Goal: Transaction & Acquisition: Purchase product/service

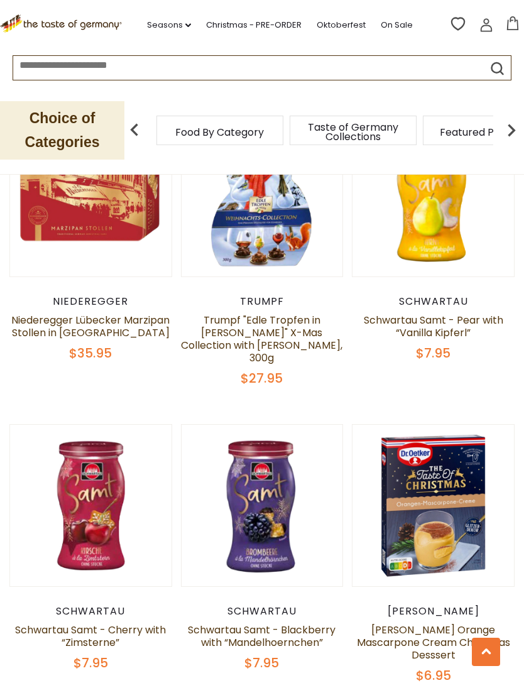
scroll to position [2433, 0]
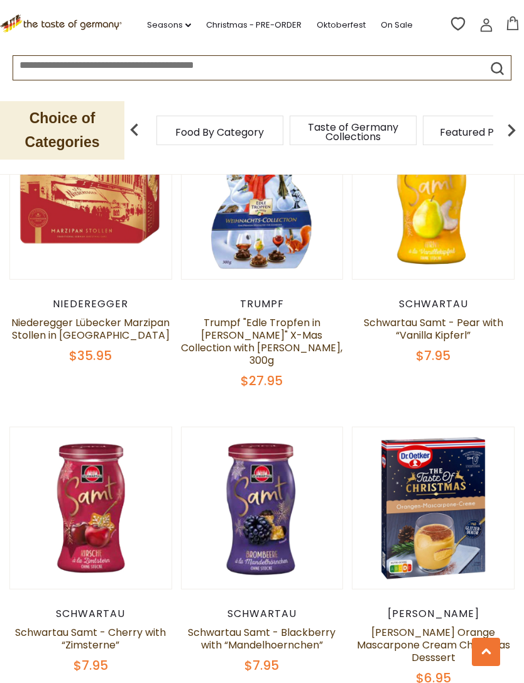
click at [447, 625] on link "[PERSON_NAME] Orange Mascarpone Cream Christmas Desssert" at bounding box center [433, 645] width 153 height 40
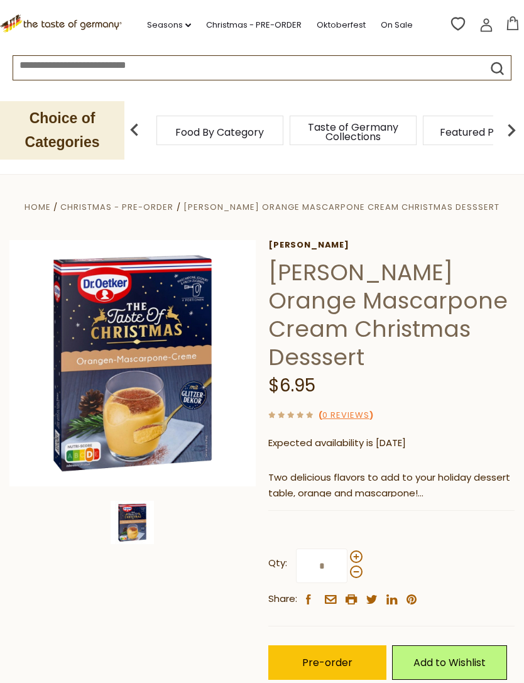
click at [349, 655] on span "Pre-order" at bounding box center [327, 662] width 50 height 14
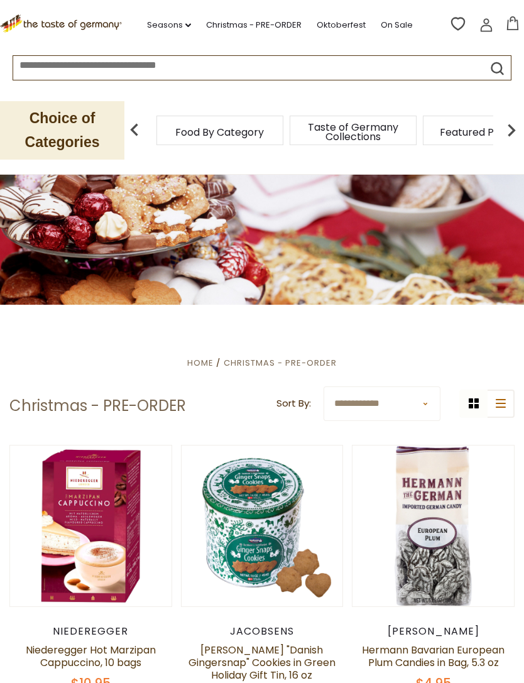
click at [517, 25] on icon at bounding box center [513, 23] width 14 height 14
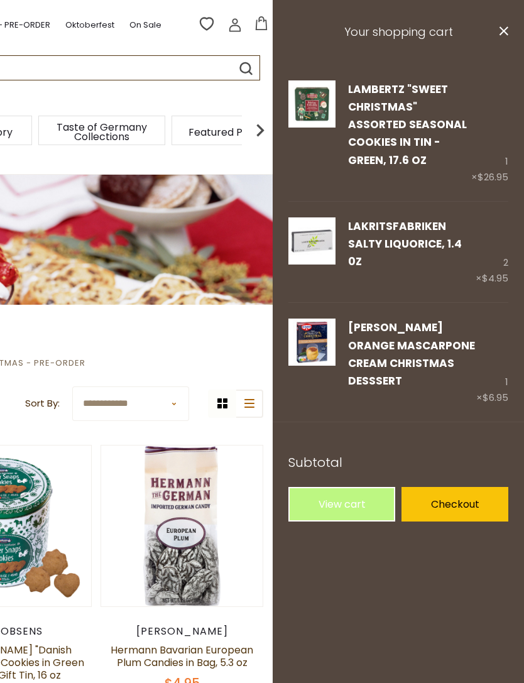
click at [217, 396] on div "grid icon list icon" at bounding box center [235, 404] width 55 height 28
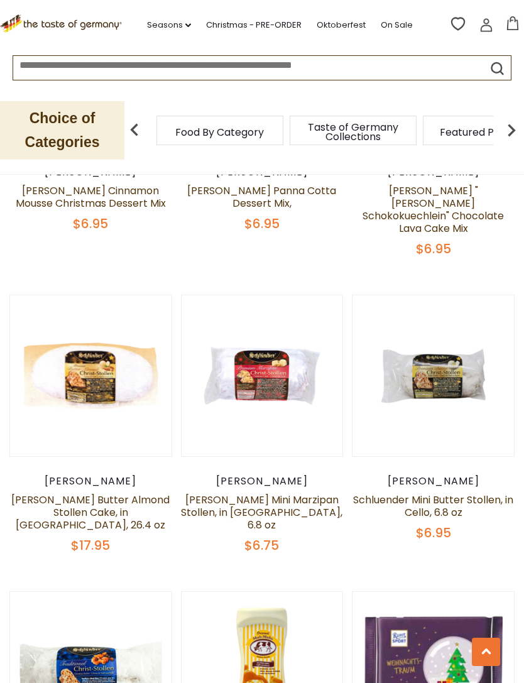
scroll to position [3171, 0]
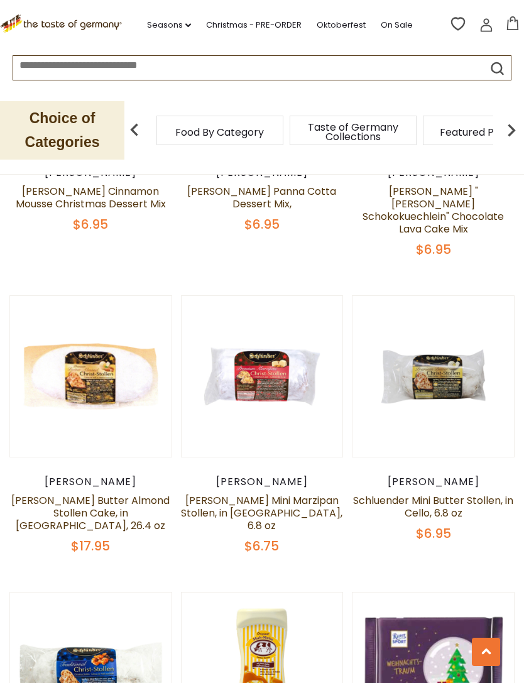
click at [462, 493] on link "Schluender Mini Butter Stollen, in Cello, 6.8 oz" at bounding box center [433, 506] width 160 height 27
click at [461, 493] on link "Schluender Mini Butter Stollen, in Cello, 6.8 oz" at bounding box center [433, 506] width 160 height 27
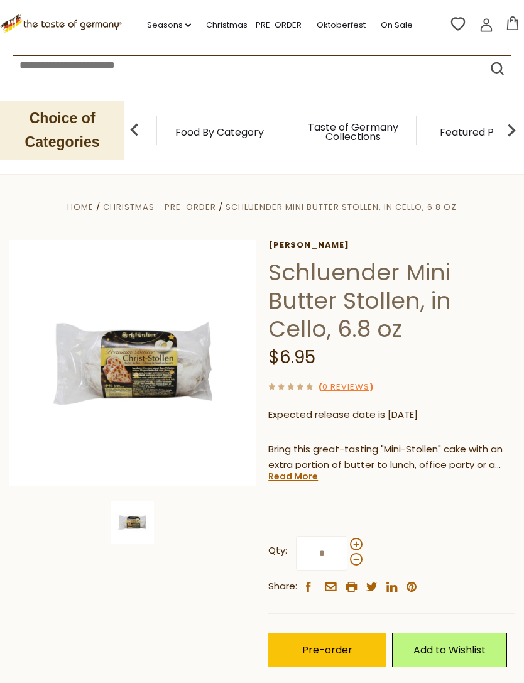
click at [303, 477] on link "Read More" at bounding box center [293, 476] width 50 height 13
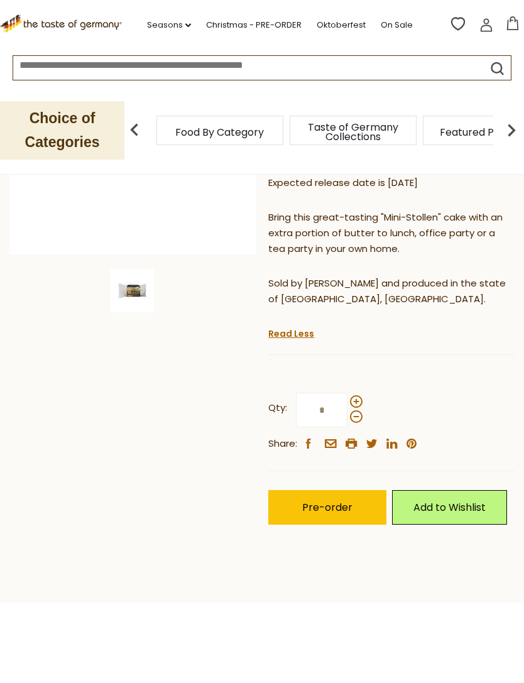
scroll to position [230, 0]
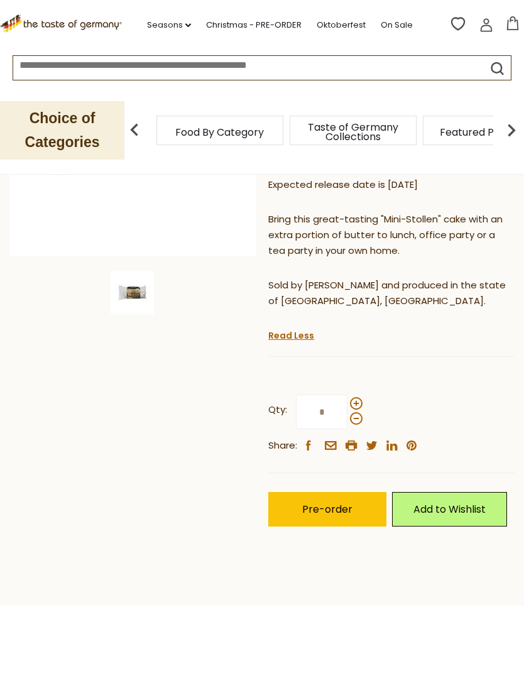
click at [349, 493] on button "Pre-order" at bounding box center [327, 509] width 118 height 35
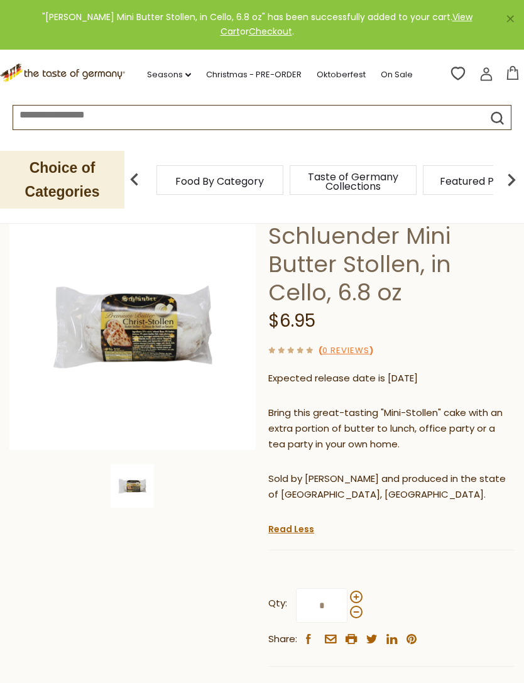
scroll to position [0, 0]
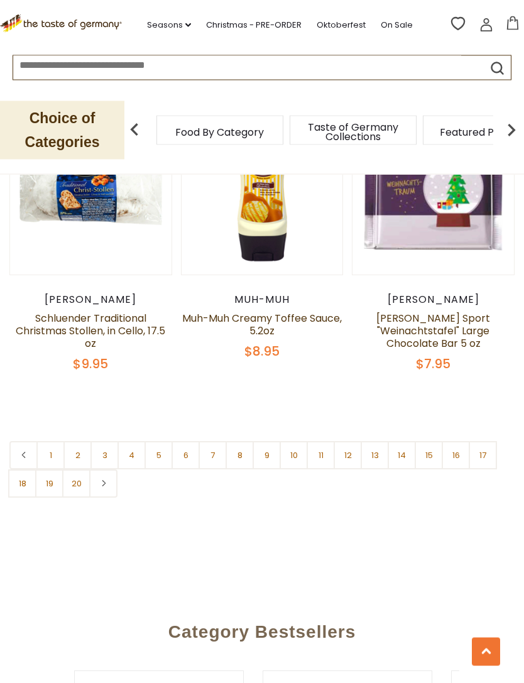
scroll to position [3616, 0]
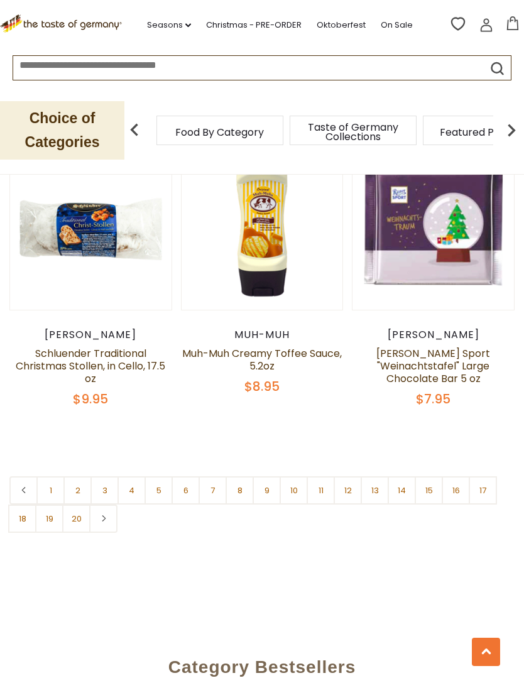
click at [244, 476] on link "8" at bounding box center [240, 490] width 28 height 28
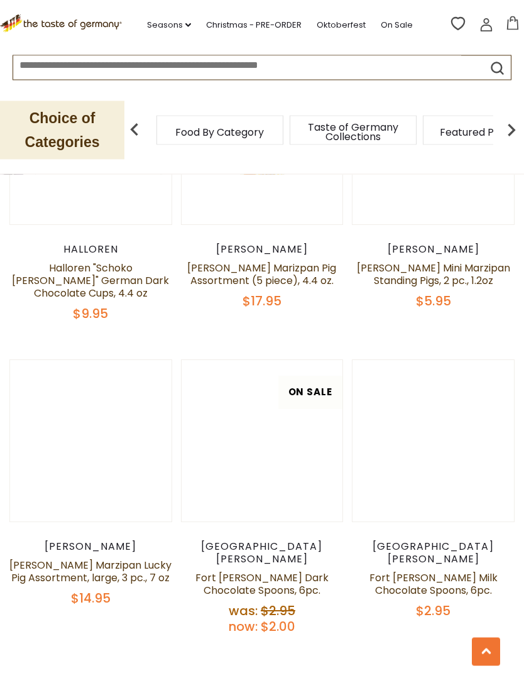
scroll to position [3344, 0]
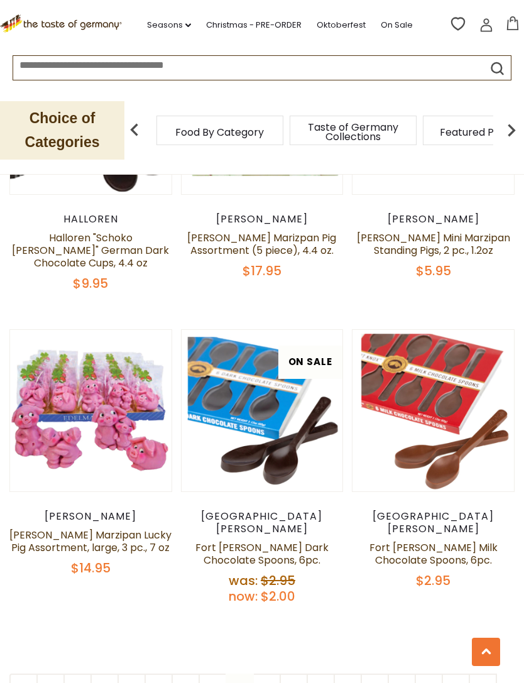
click at [275, 674] on link "9" at bounding box center [267, 688] width 28 height 28
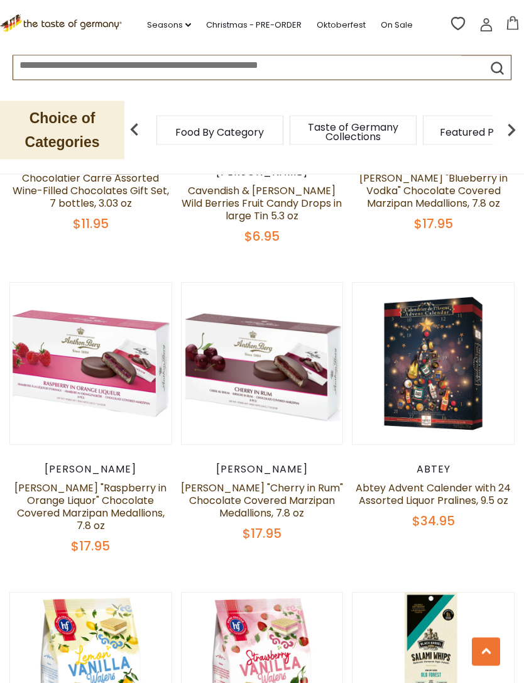
scroll to position [1364, 0]
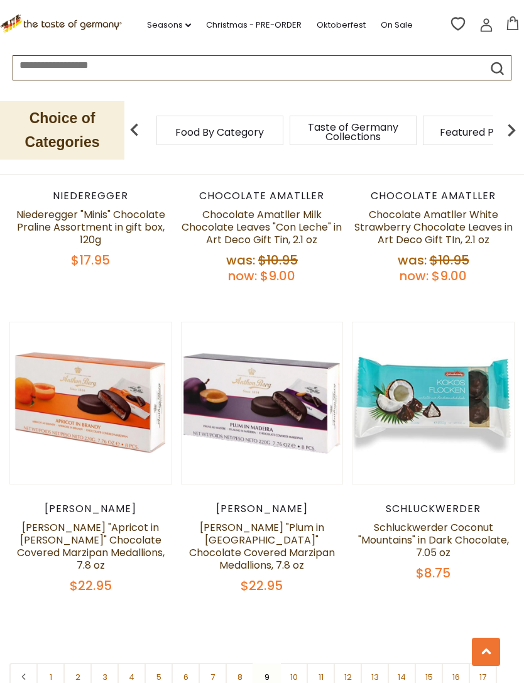
click at [298, 663] on link "10" at bounding box center [294, 677] width 28 height 28
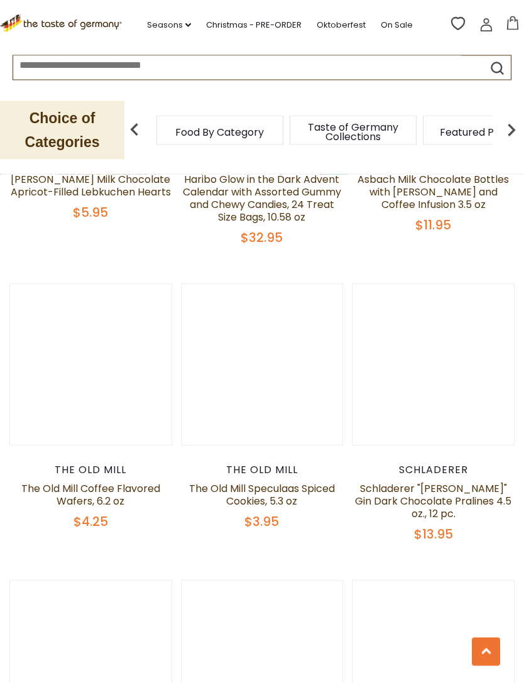
scroll to position [3146, 0]
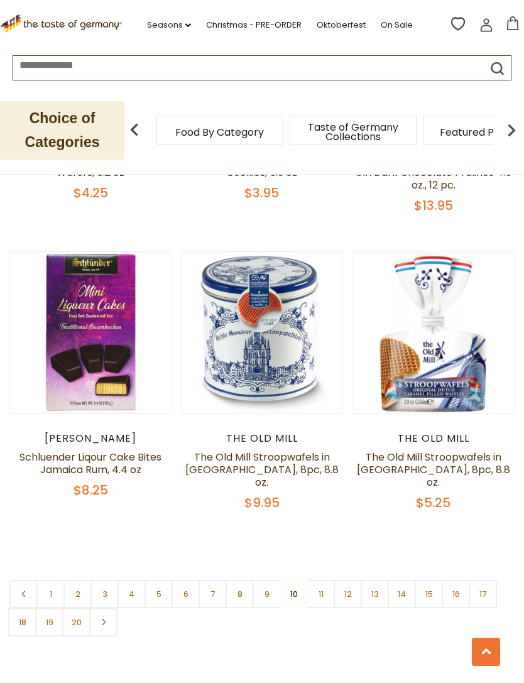
click at [329, 580] on link "11" at bounding box center [321, 594] width 28 height 28
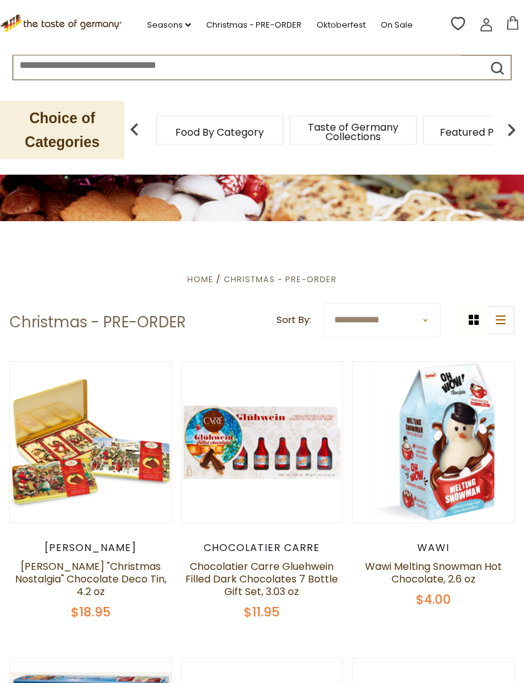
scroll to position [84, 0]
click at [461, 572] on link "Wawi Melting Snowman Hot Chocolate, 2.6 oz" at bounding box center [433, 572] width 137 height 27
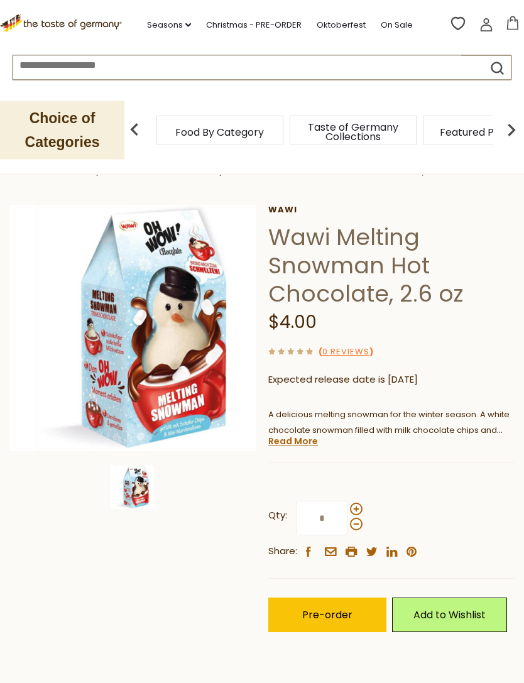
scroll to position [38, 0]
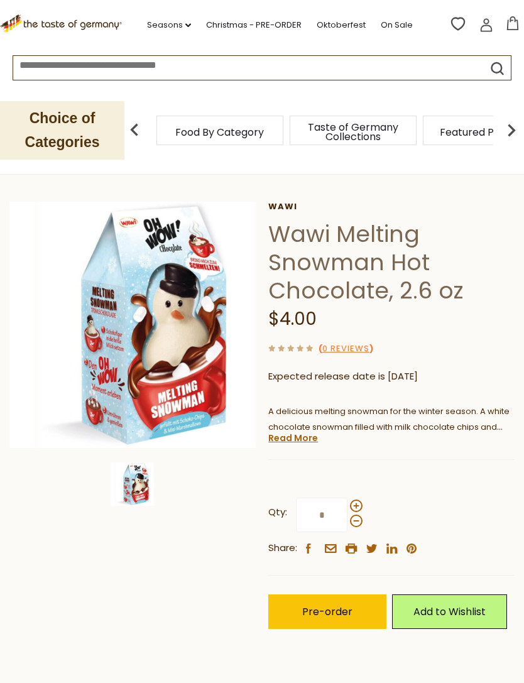
click at [326, 599] on button "Pre-order" at bounding box center [327, 611] width 118 height 35
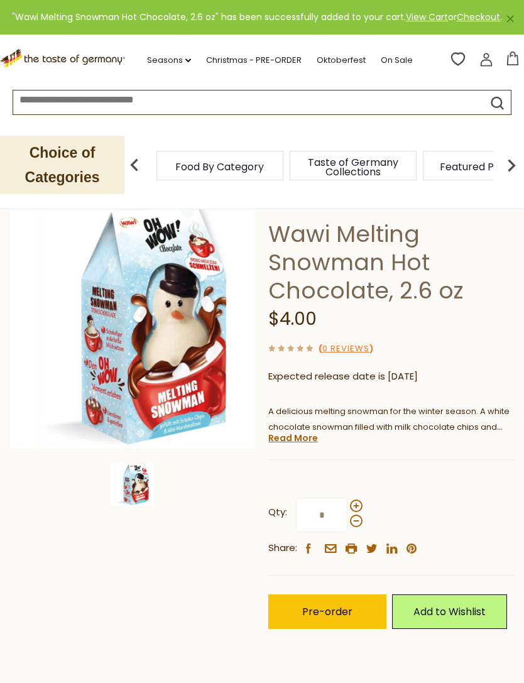
scroll to position [0, 0]
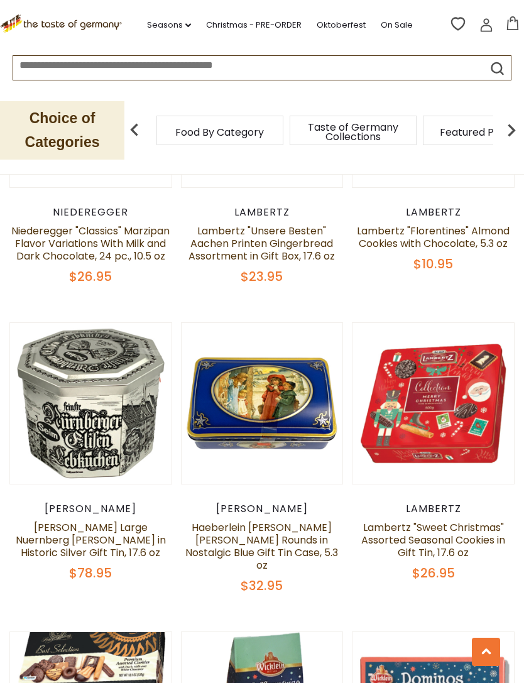
scroll to position [3093, 0]
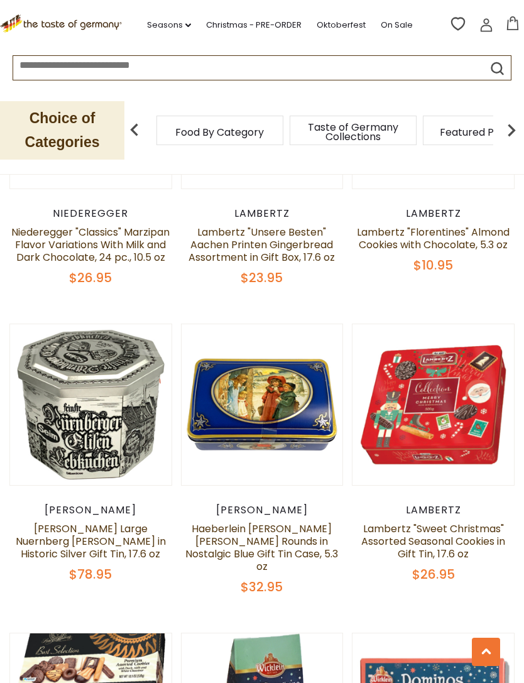
click at [313, 539] on link "Haeberlein [PERSON_NAME] [PERSON_NAME] Rounds in Nostalgic Blue Gift Tin Case, …" at bounding box center [261, 548] width 153 height 52
click at [296, 535] on link "Haeberlein [PERSON_NAME] [PERSON_NAME] Rounds in Nostalgic Blue Gift Tin Case, …" at bounding box center [261, 548] width 153 height 52
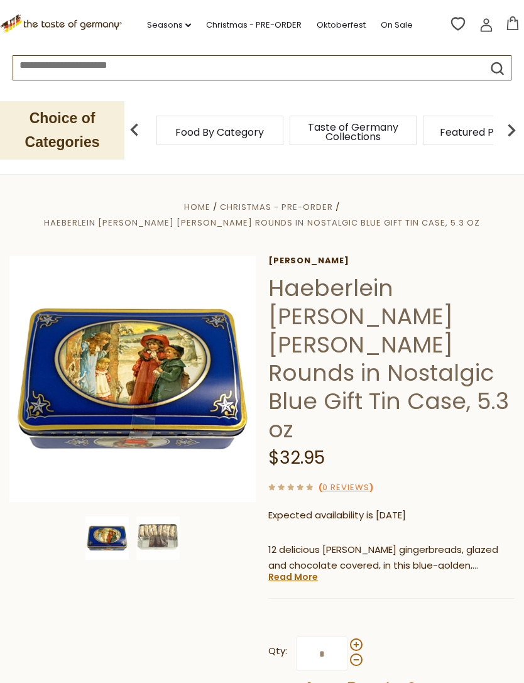
click at [167, 542] on img at bounding box center [157, 538] width 43 height 43
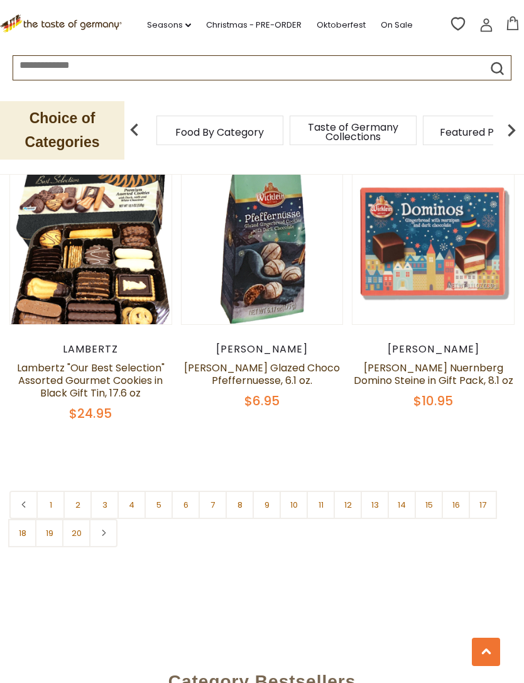
scroll to position [3567, 0]
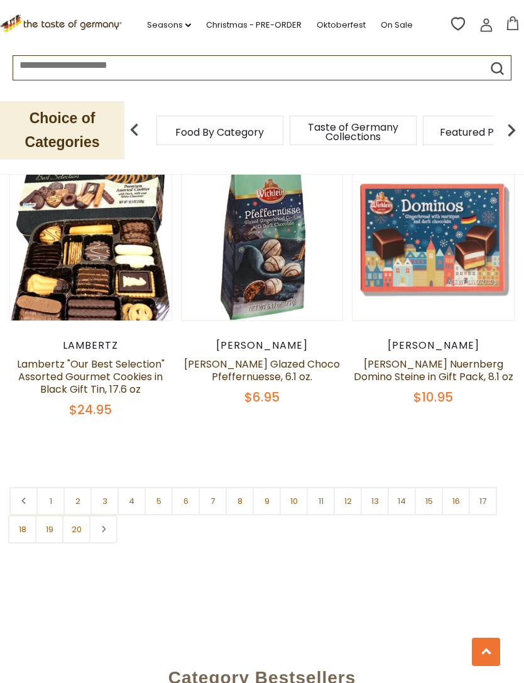
click at [332, 506] on link "11" at bounding box center [321, 501] width 28 height 28
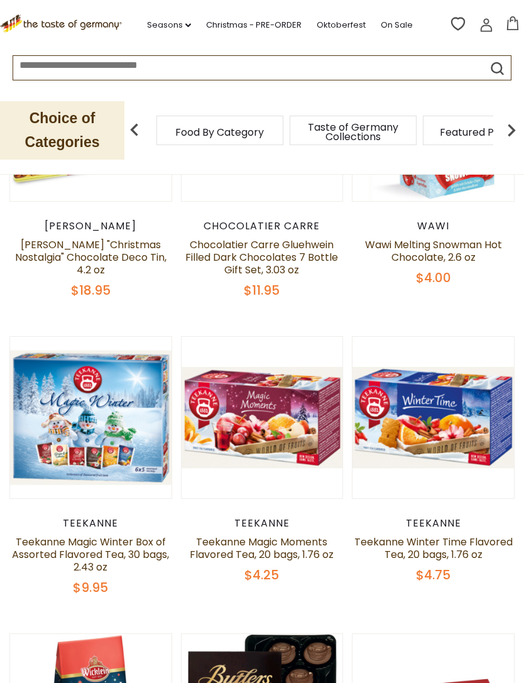
scroll to position [386, 0]
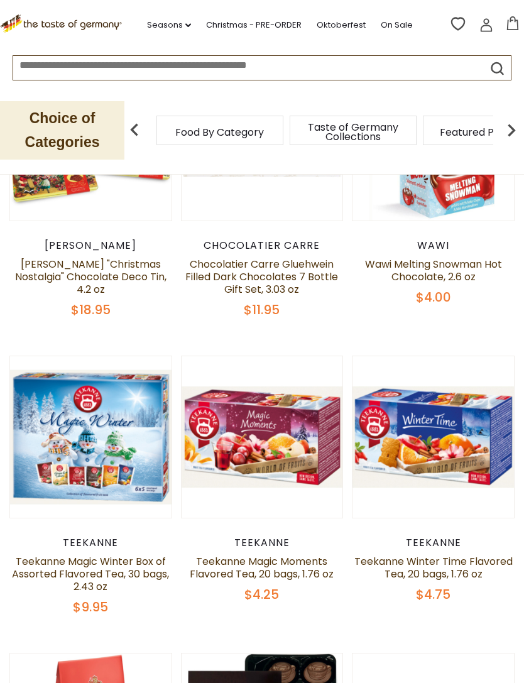
click at [118, 574] on link "Teekanne Magic Winter Box of Assorted Flavored Tea, 30 bags, 2.43 oz" at bounding box center [90, 574] width 157 height 40
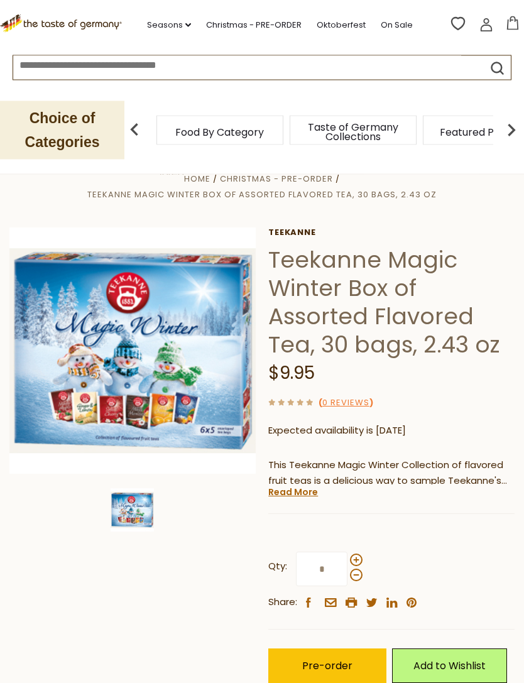
scroll to position [28, 0]
click at [303, 486] on link "Read More" at bounding box center [293, 492] width 50 height 13
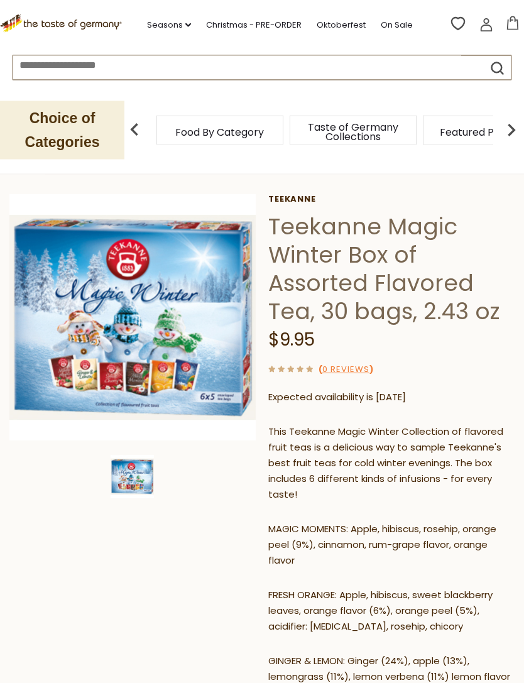
scroll to position [0, 0]
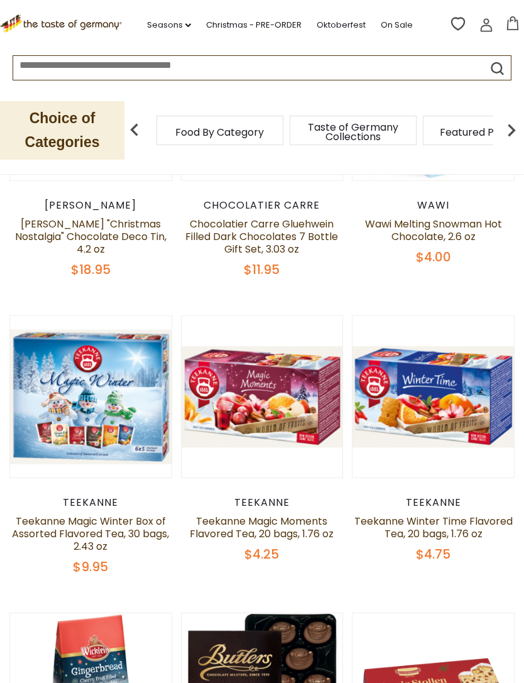
click at [319, 516] on link "Teekanne Magic Moments Flavored Tea, 20 bags, 1.76 oz" at bounding box center [262, 527] width 144 height 27
click at [318, 526] on link "Teekanne Magic Moments Flavored Tea, 20 bags, 1.76 oz" at bounding box center [262, 527] width 144 height 27
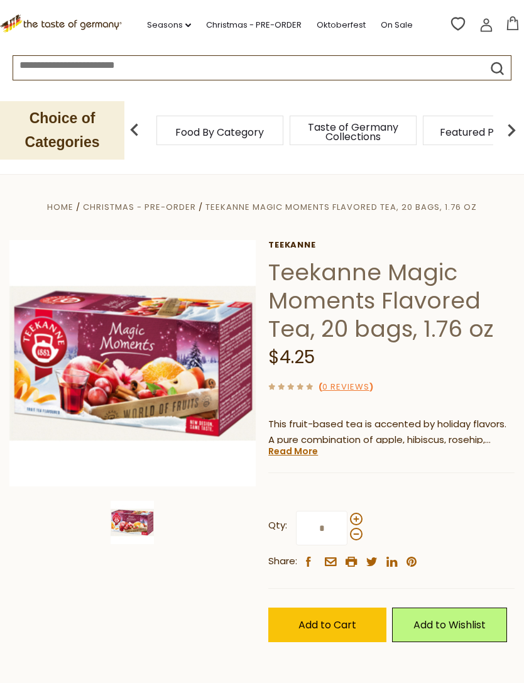
click at [314, 450] on link "Read More" at bounding box center [293, 451] width 50 height 13
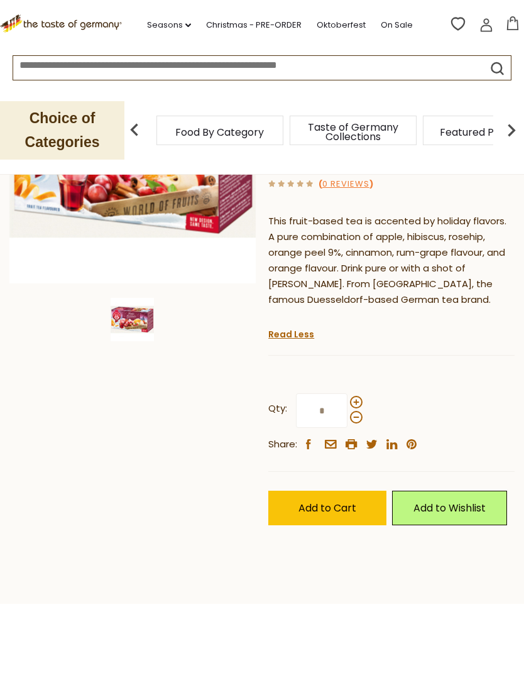
scroll to position [241, 0]
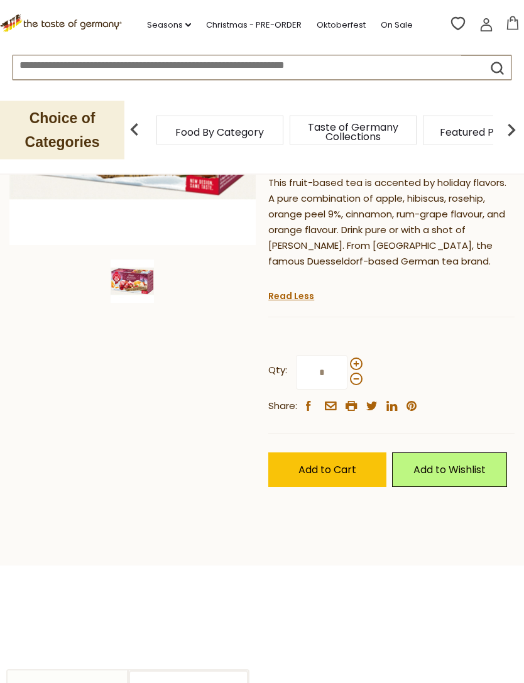
click at [342, 470] on span "Add to Cart" at bounding box center [327, 470] width 58 height 14
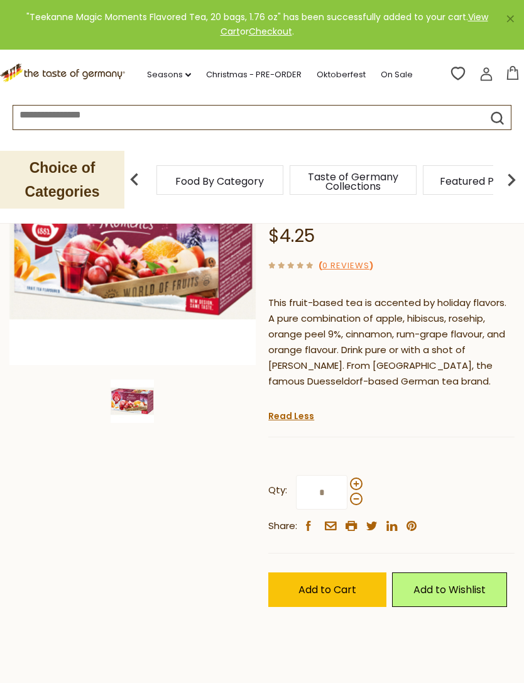
scroll to position [0, 0]
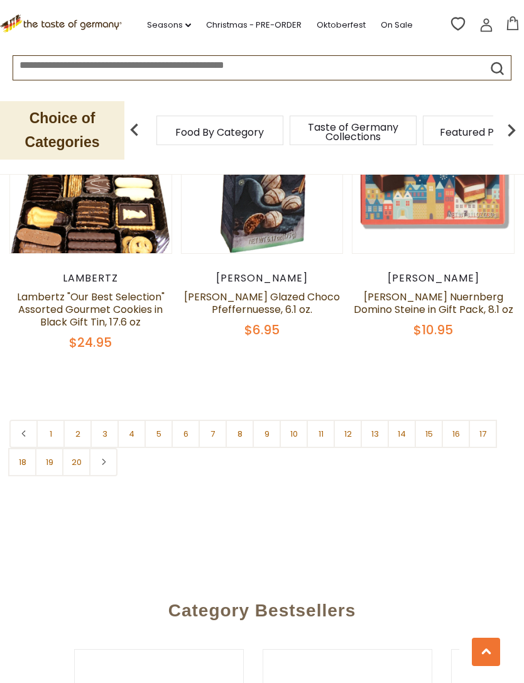
scroll to position [3619, 0]
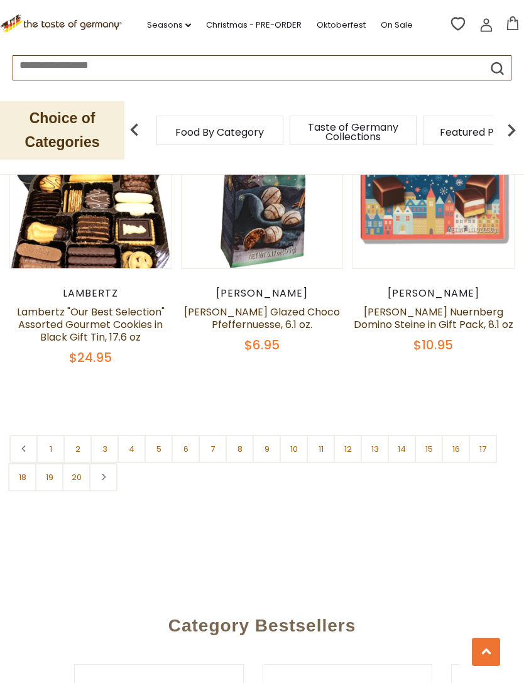
click at [333, 451] on link "11" at bounding box center [321, 449] width 28 height 28
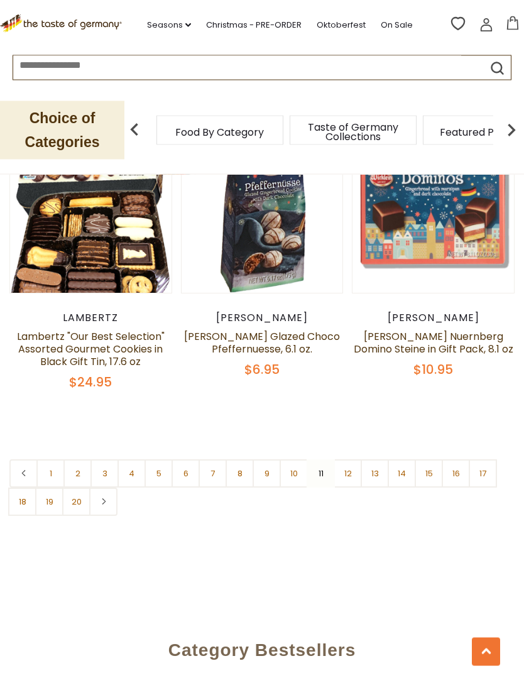
scroll to position [3598, 0]
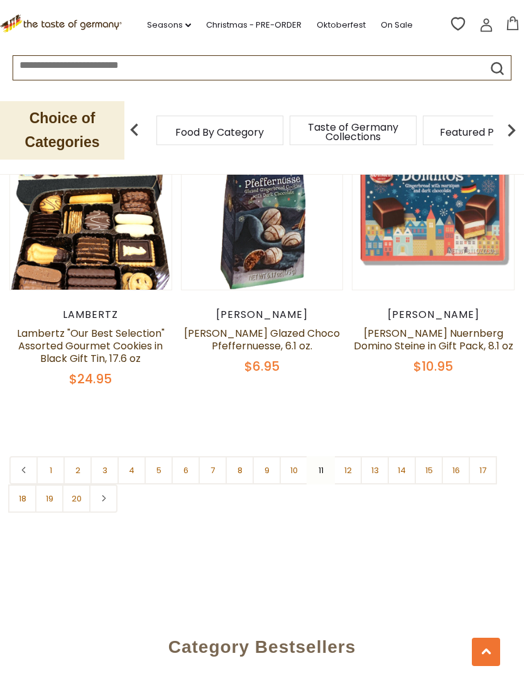
click at [356, 474] on link "12" at bounding box center [348, 470] width 28 height 28
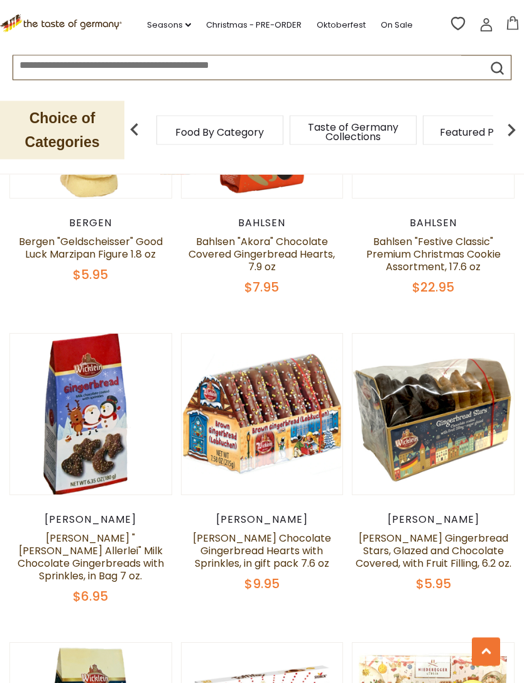
scroll to position [3087, 0]
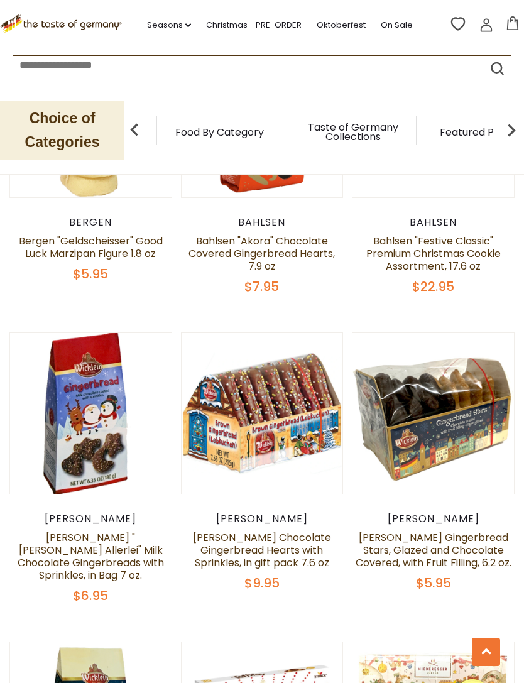
click at [470, 547] on link "[PERSON_NAME] Gingerbread Stars, Glazed and Chocolate Covered, with Fruit Filli…" at bounding box center [434, 550] width 156 height 40
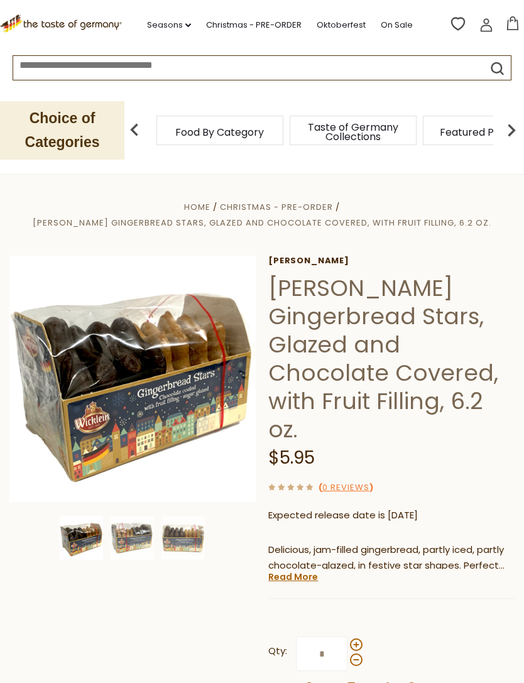
click at [129, 547] on img at bounding box center [132, 538] width 43 height 43
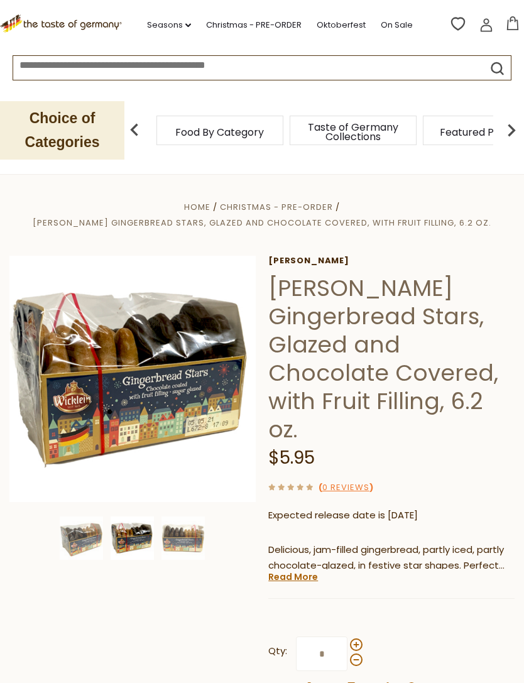
click at [187, 538] on img at bounding box center [182, 538] width 43 height 43
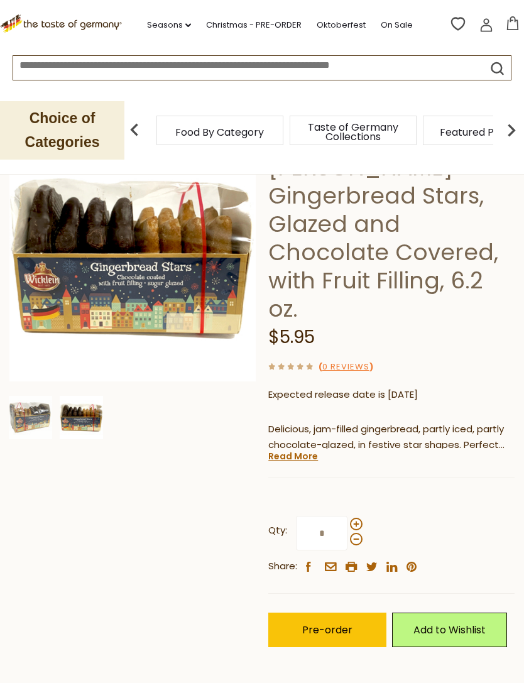
scroll to position [168, 0]
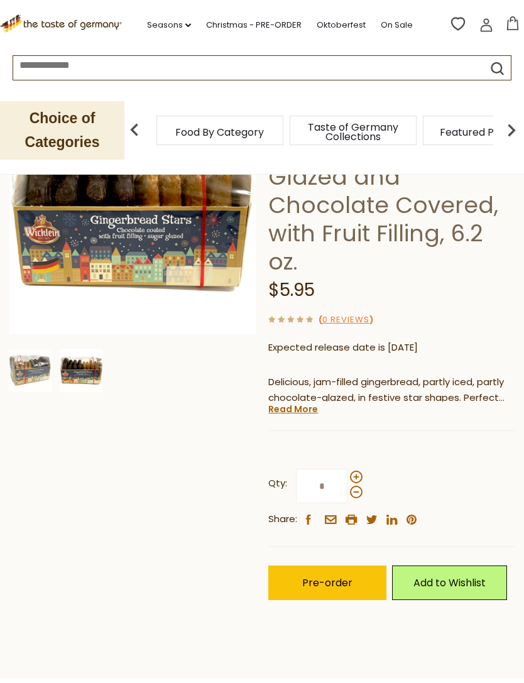
click at [332, 566] on button "Pre-order" at bounding box center [327, 583] width 118 height 35
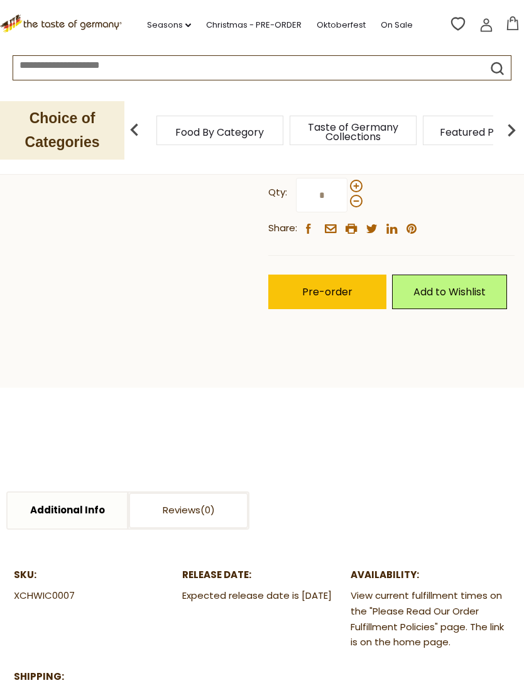
scroll to position [449, 0]
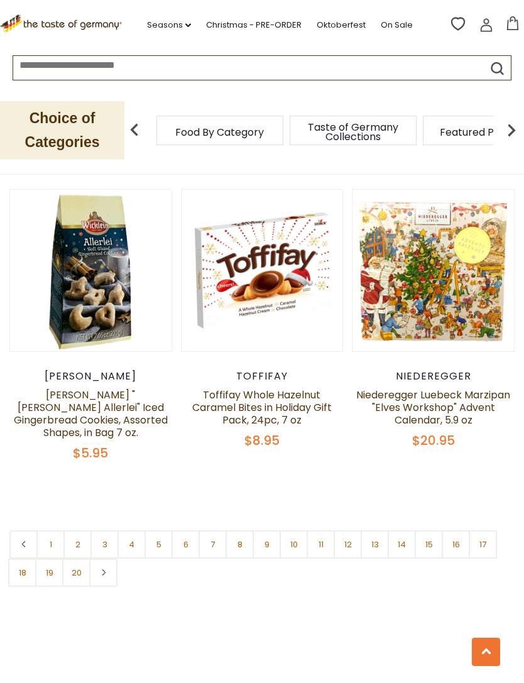
scroll to position [3538, 0]
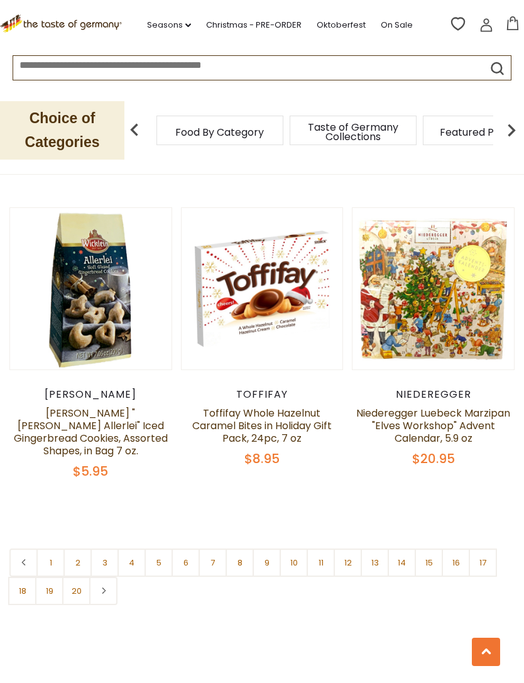
click at [374, 549] on link "13" at bounding box center [375, 563] width 28 height 28
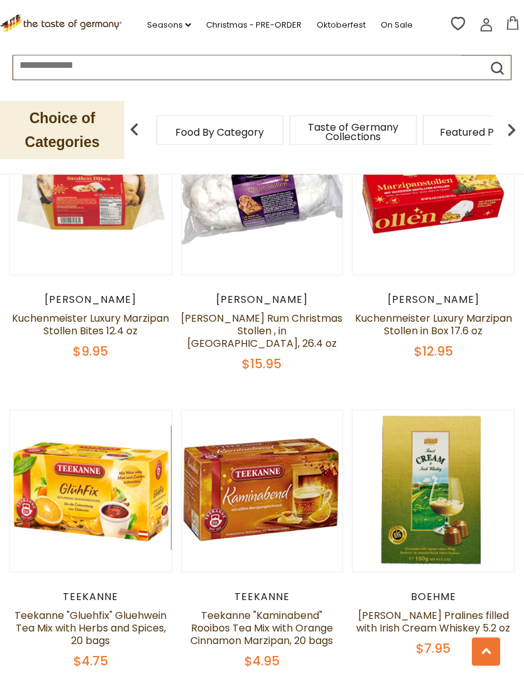
scroll to position [3344, 0]
click at [99, 608] on link "Teekanne "Gluehfix" Gluehwein Tea Mix with Herbs and Spices, 20 bags" at bounding box center [90, 628] width 152 height 40
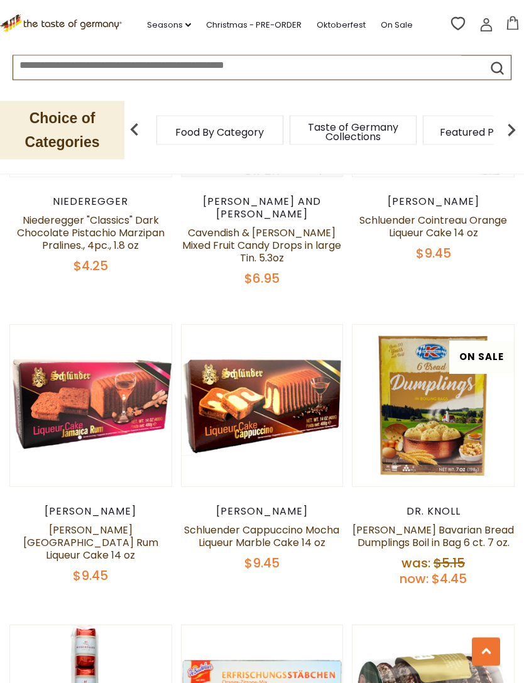
scroll to position [1629, 0]
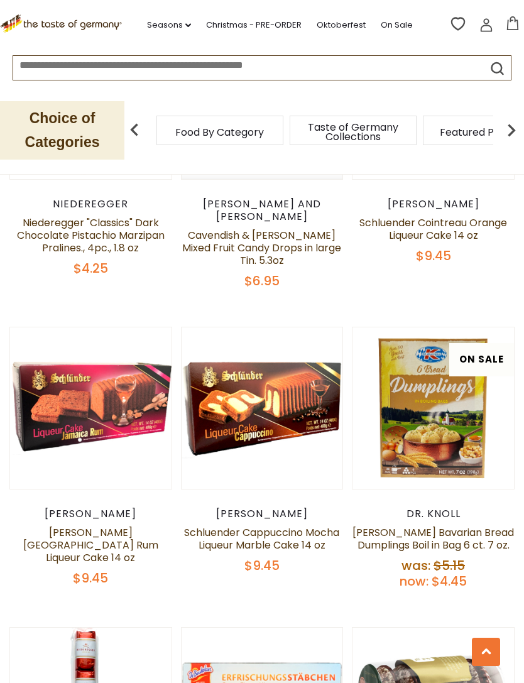
click at [304, 525] on link "Schluender Cappuccino Mocha Liqueur Marble Cake 14 oz" at bounding box center [261, 538] width 155 height 27
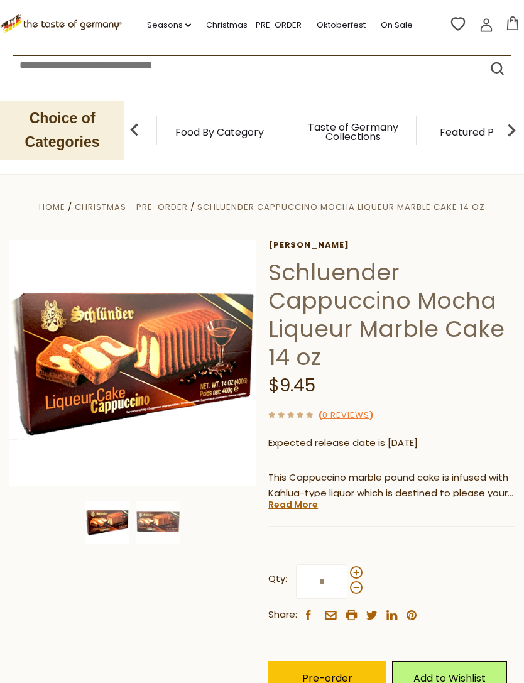
click at [173, 524] on img at bounding box center [157, 522] width 43 height 43
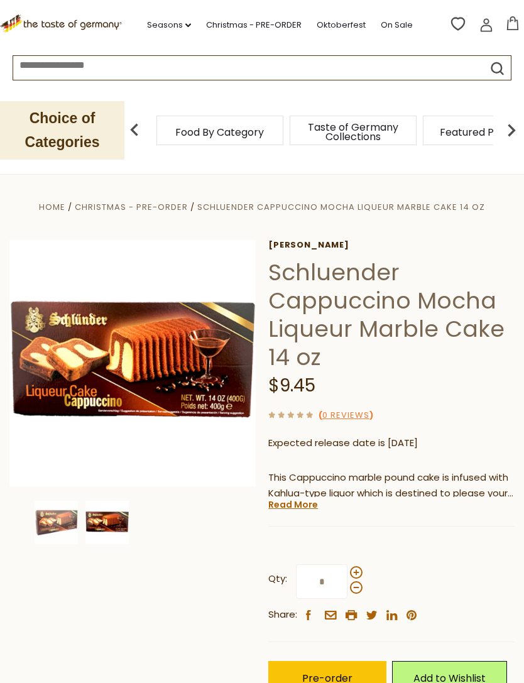
click at [307, 506] on link "Read More" at bounding box center [293, 504] width 50 height 13
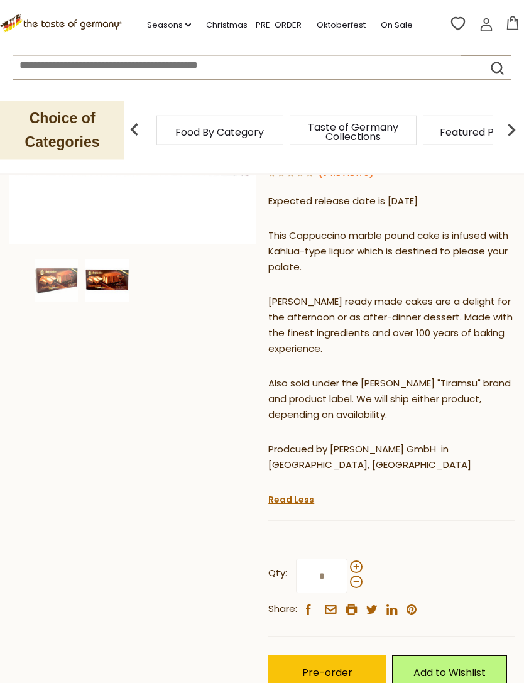
scroll to position [242, 0]
click at [341, 665] on span "Pre-order" at bounding box center [327, 672] width 50 height 14
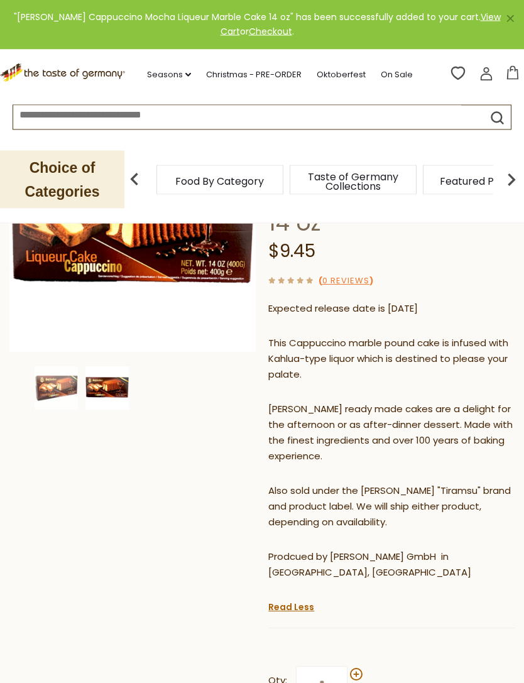
scroll to position [0, 0]
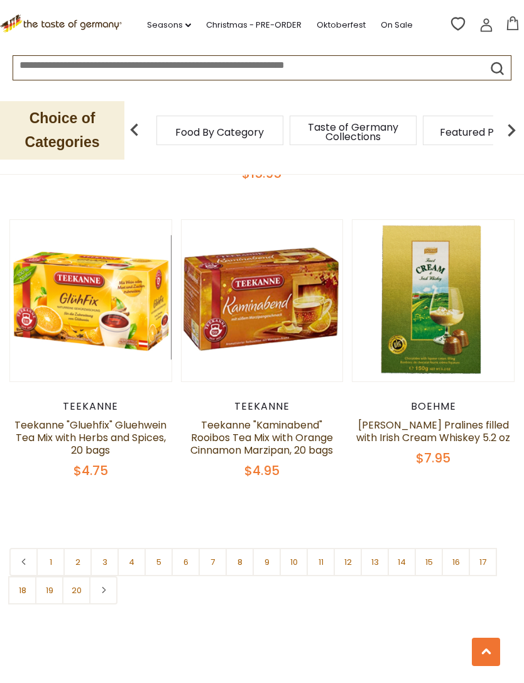
scroll to position [3536, 0]
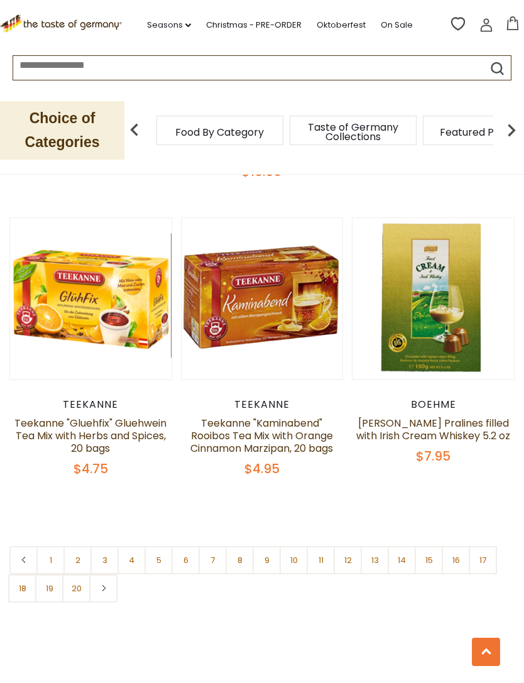
click at [379, 546] on link "13" at bounding box center [375, 560] width 28 height 28
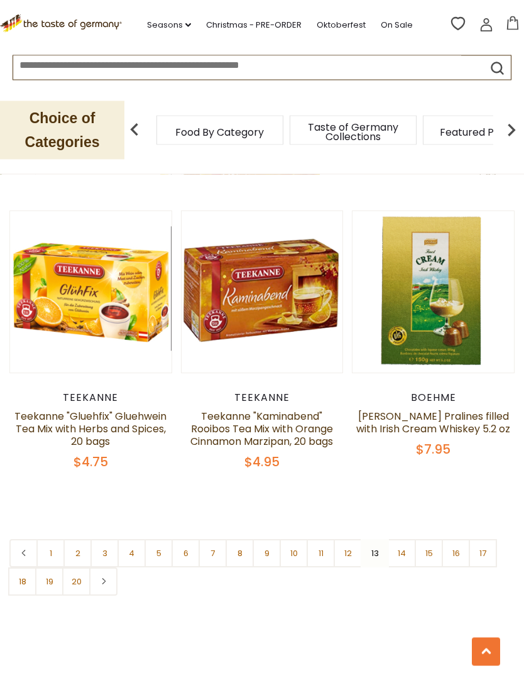
scroll to position [3543, 0]
click at [435, 539] on link "15" at bounding box center [429, 553] width 28 height 28
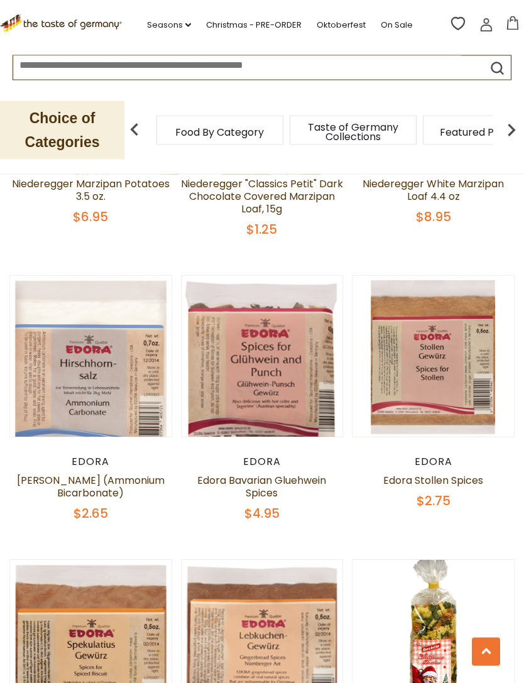
scroll to position [3141, 0]
click at [313, 473] on link "Edora Bavarian Gluehwein Spices" at bounding box center [261, 486] width 129 height 27
click at [309, 473] on link "Edora Bavarian Gluehwein Spices" at bounding box center [261, 486] width 129 height 27
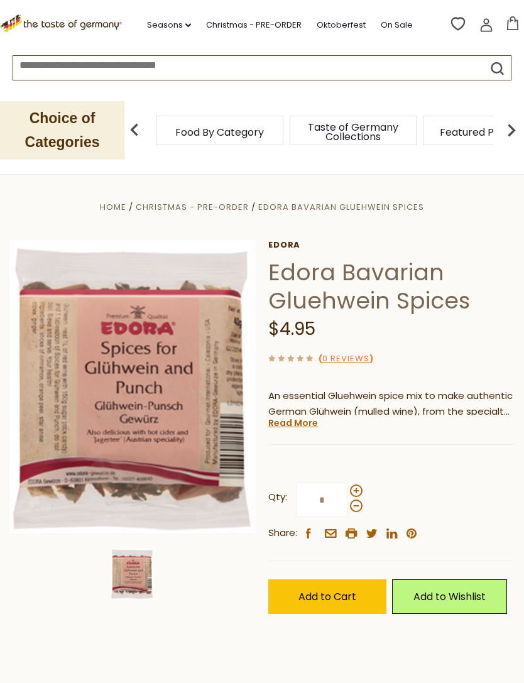
click at [358, 486] on span at bounding box center [356, 490] width 13 height 13
click at [347, 486] on input "*" at bounding box center [322, 500] width 52 height 35
type input "*"
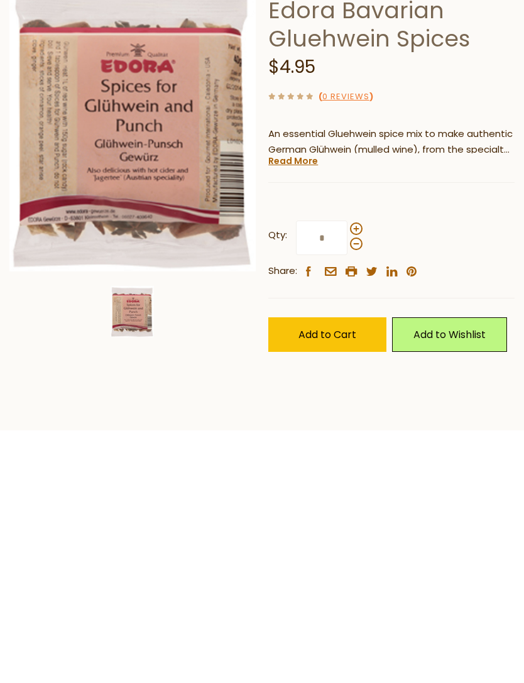
click at [329, 541] on span "Add to Cart" at bounding box center [327, 548] width 58 height 14
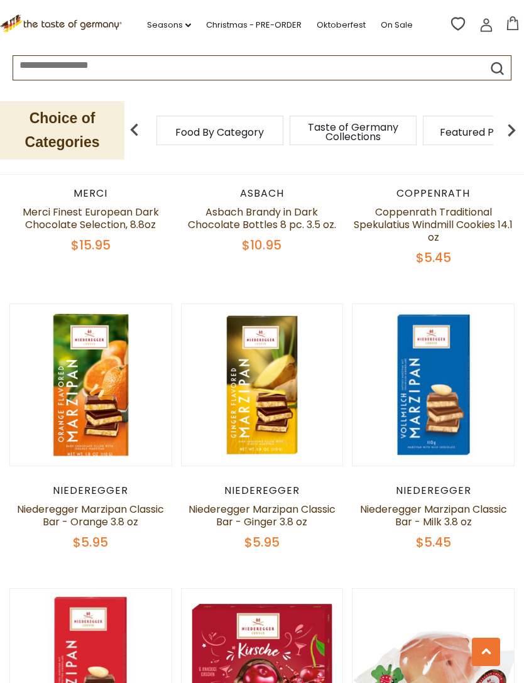
scroll to position [2250, 0]
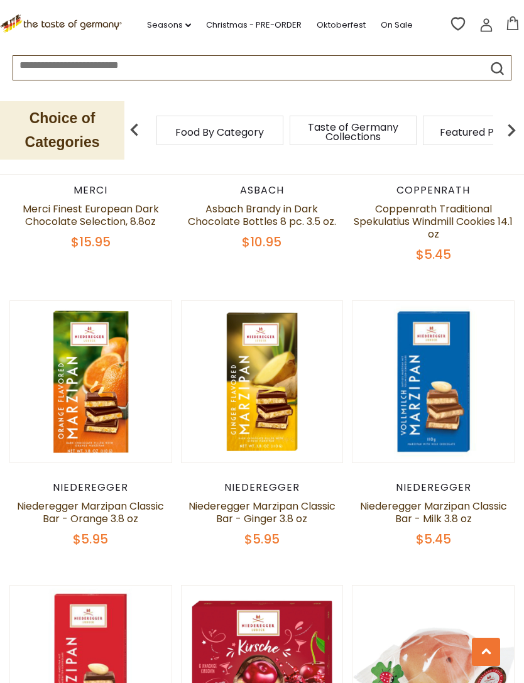
click at [466, 499] on link "Niederegger Marzipan Classic Bar - Milk 3.8 oz" at bounding box center [433, 512] width 147 height 27
click at [456, 499] on link "Niederegger Marzipan Classic Bar - Milk 3.8 oz" at bounding box center [433, 512] width 147 height 27
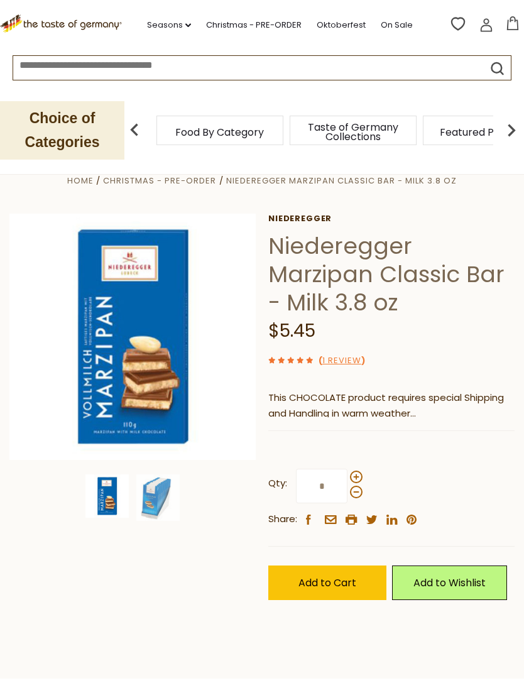
scroll to position [28, 0]
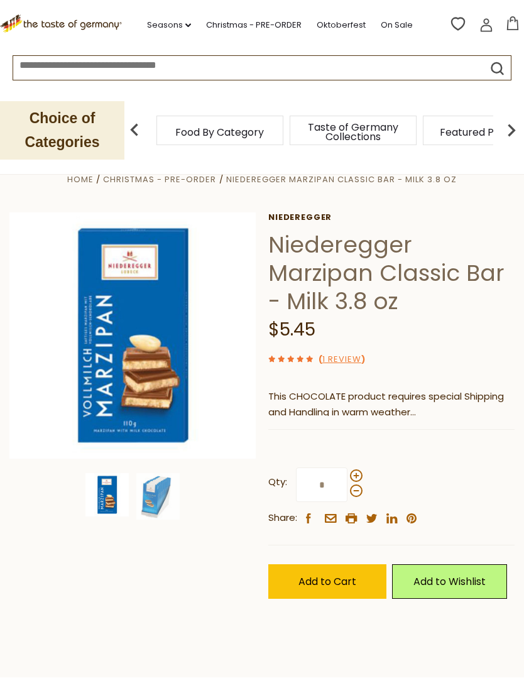
click at [164, 500] on img at bounding box center [157, 496] width 43 height 46
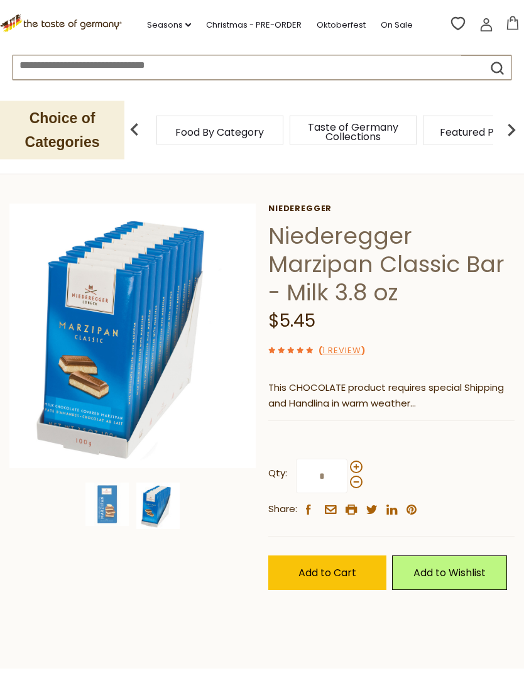
scroll to position [55, 0]
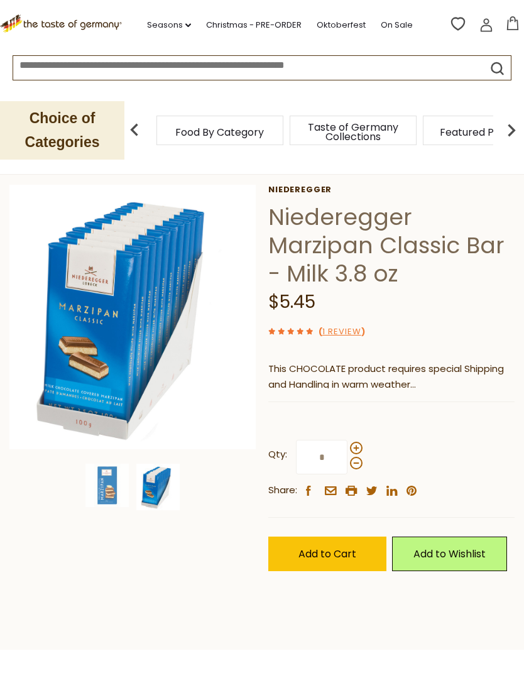
click at [358, 554] on button "Add to Cart" at bounding box center [327, 554] width 118 height 35
